Goal: Find specific page/section: Find specific page/section

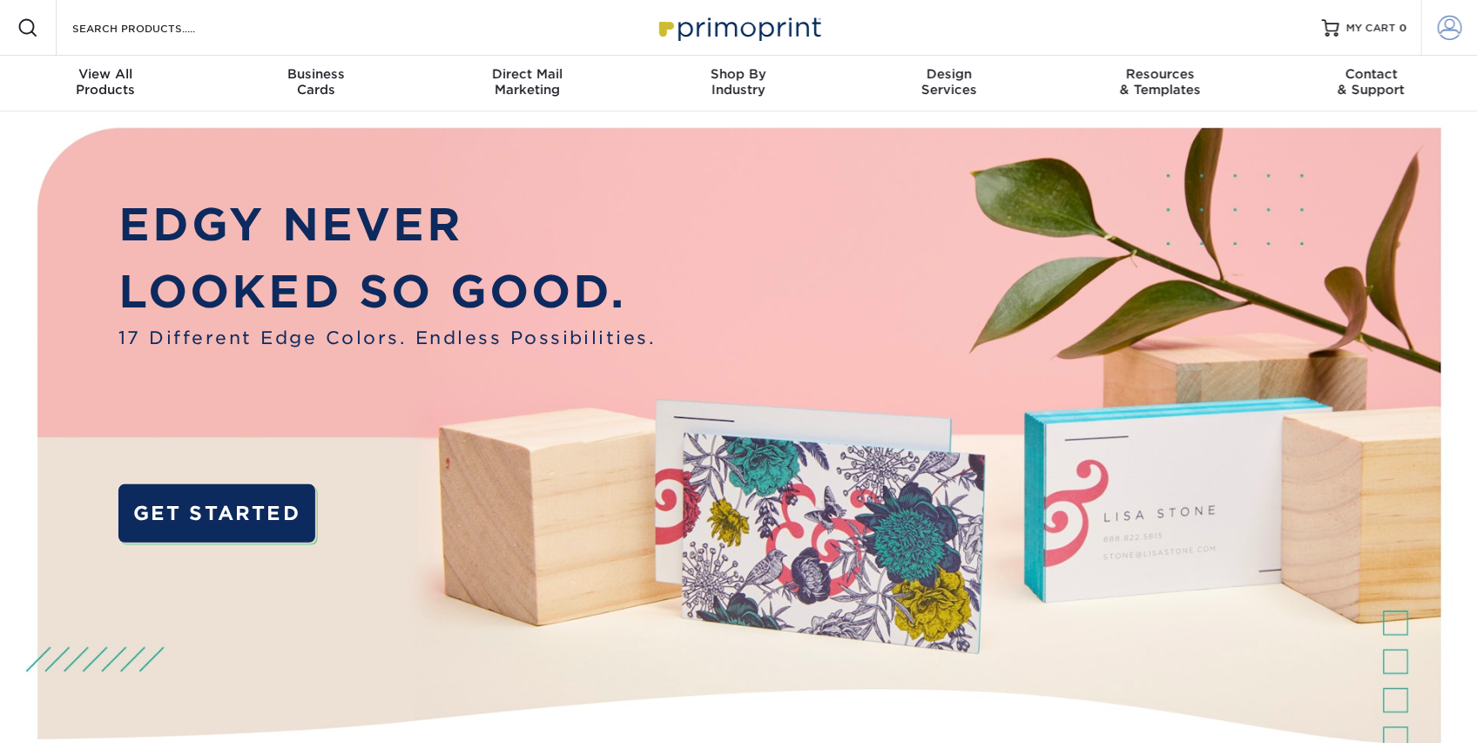
click at [1438, 32] on span at bounding box center [1450, 28] width 24 height 24
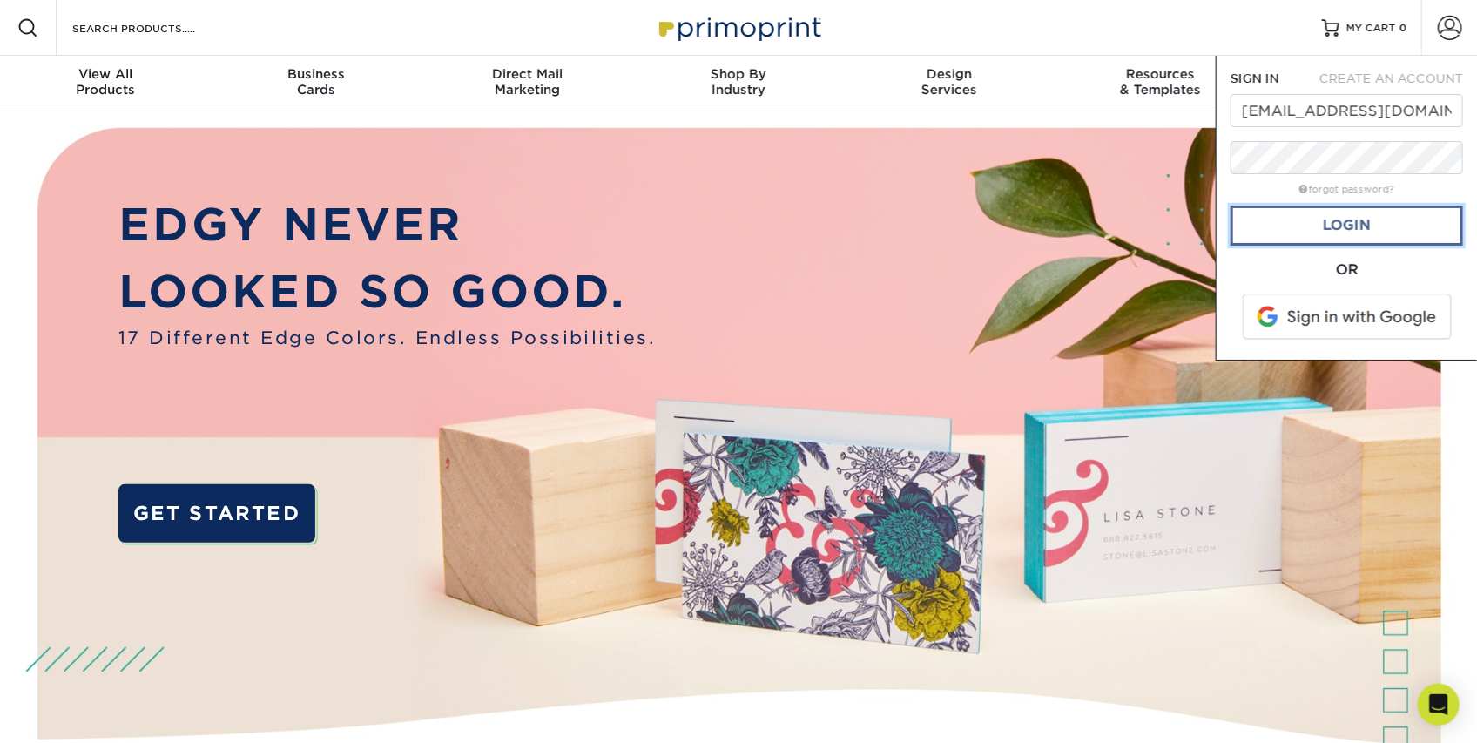
click at [1387, 226] on link "Login" at bounding box center [1347, 226] width 233 height 40
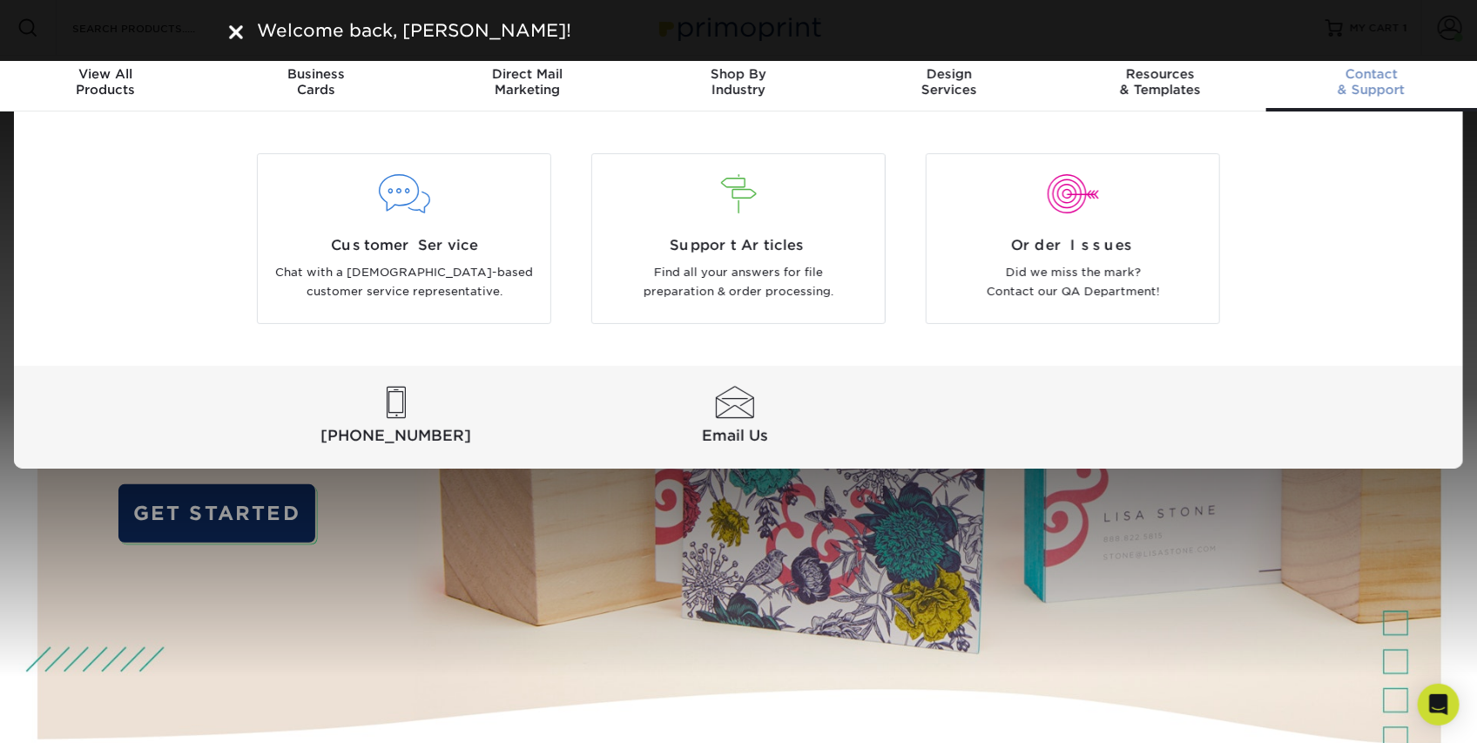
click at [1302, 64] on link "Contact & Support" at bounding box center [1372, 84] width 211 height 56
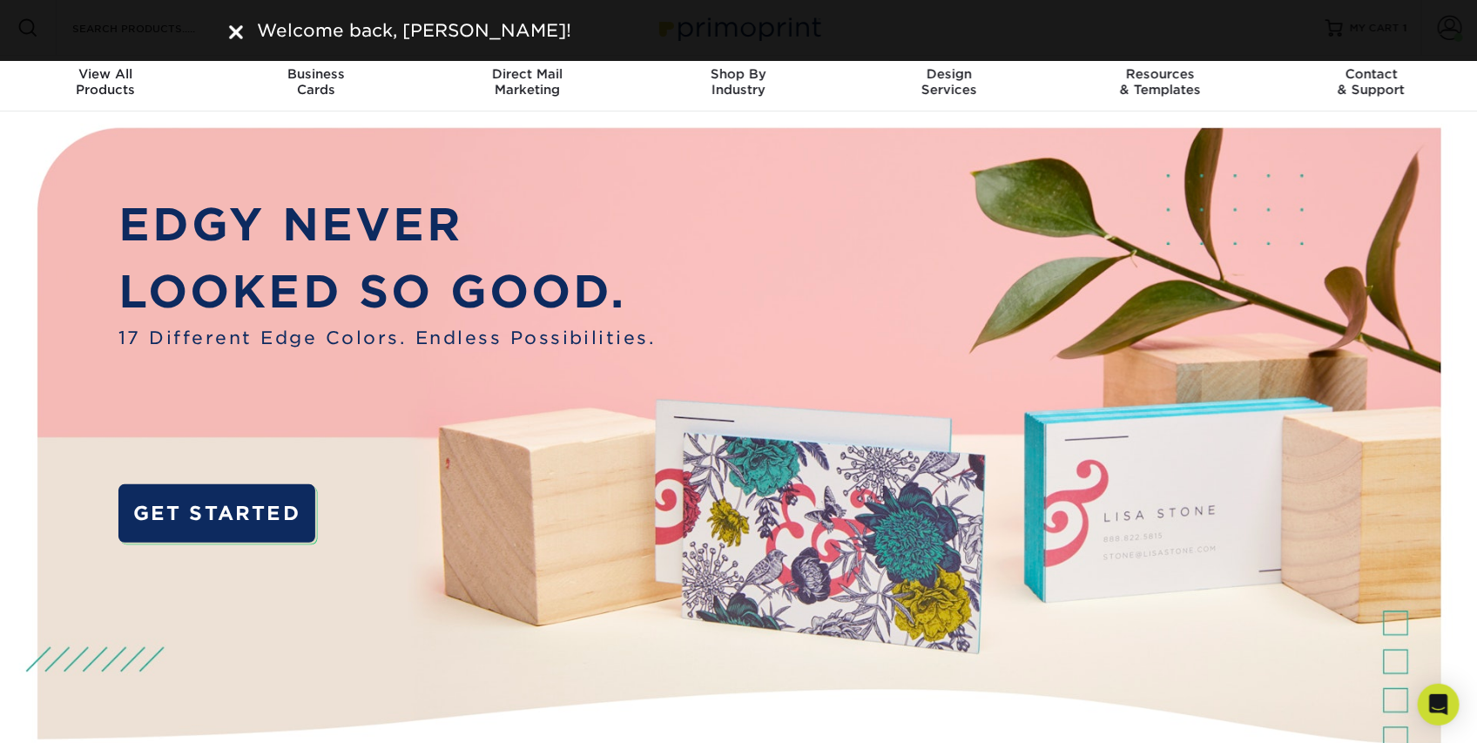
click at [1354, 30] on div "Welcome back, Kelsey!" at bounding box center [738, 30] width 1477 height 61
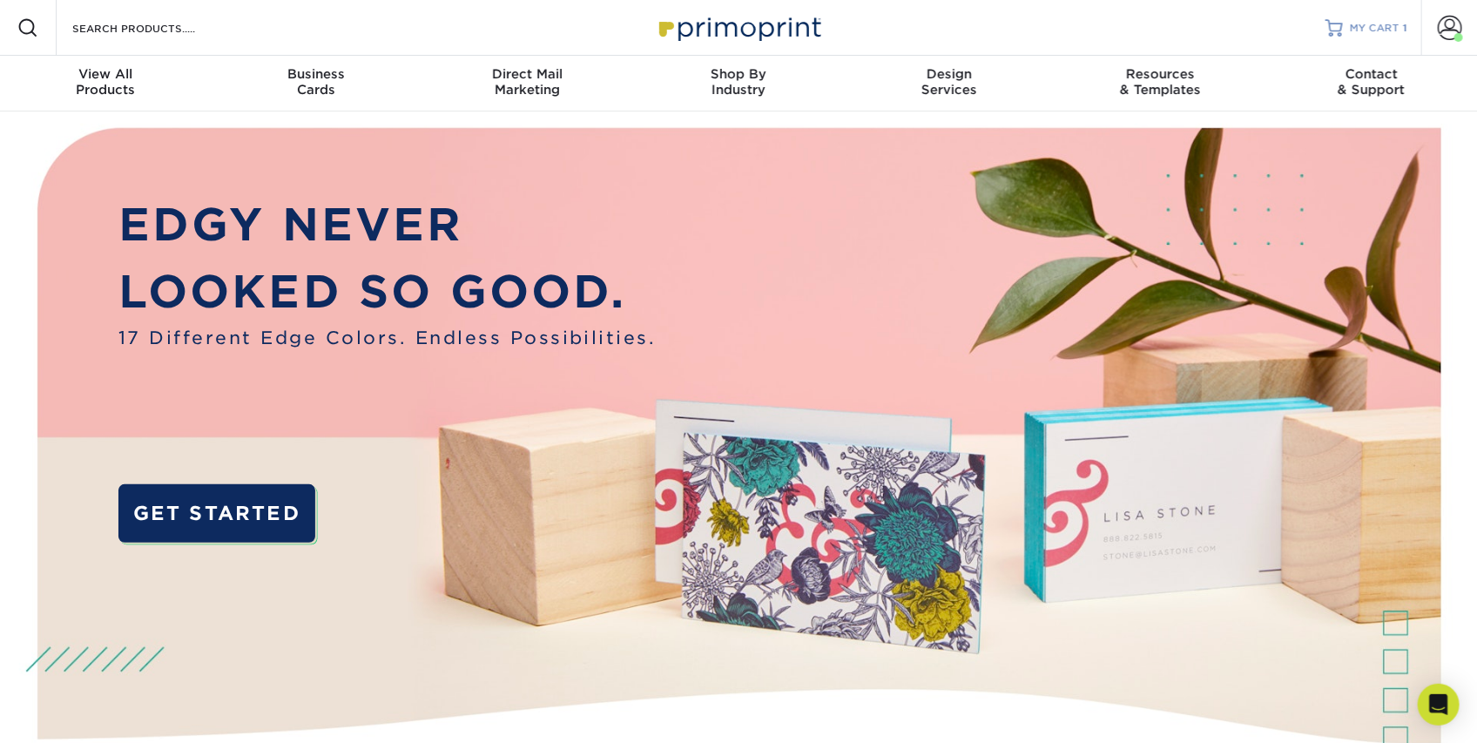
click at [1366, 24] on span "MY CART" at bounding box center [1375, 28] width 50 height 15
